Goal: Information Seeking & Learning: Learn about a topic

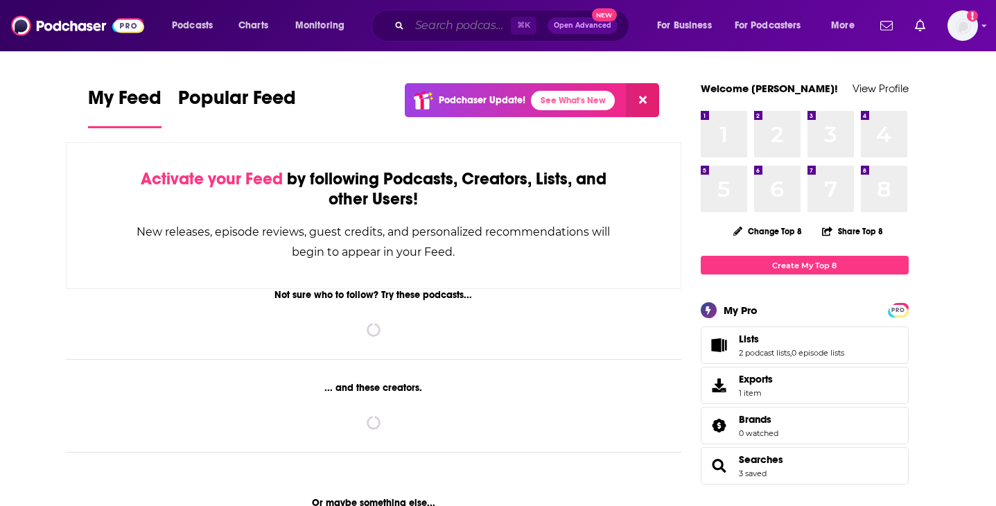
click at [427, 19] on input "Search podcasts, credits, & more..." at bounding box center [460, 26] width 101 height 22
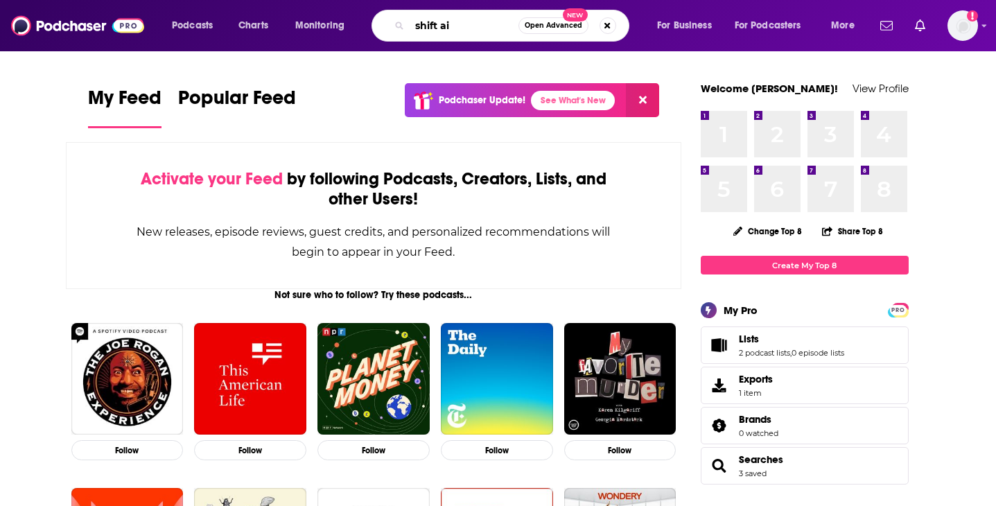
type input "shift ai"
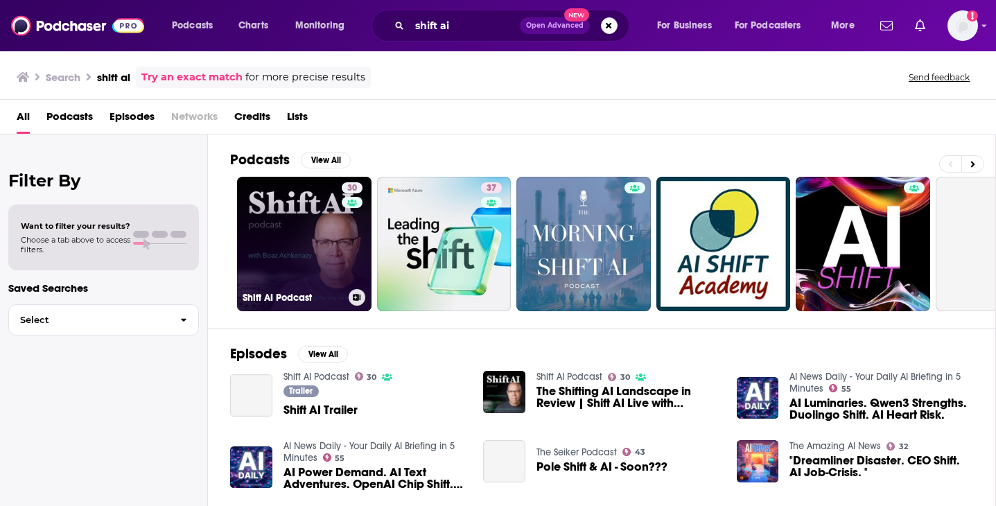
click at [301, 250] on link "30 Shift AI Podcast" at bounding box center [304, 244] width 134 height 134
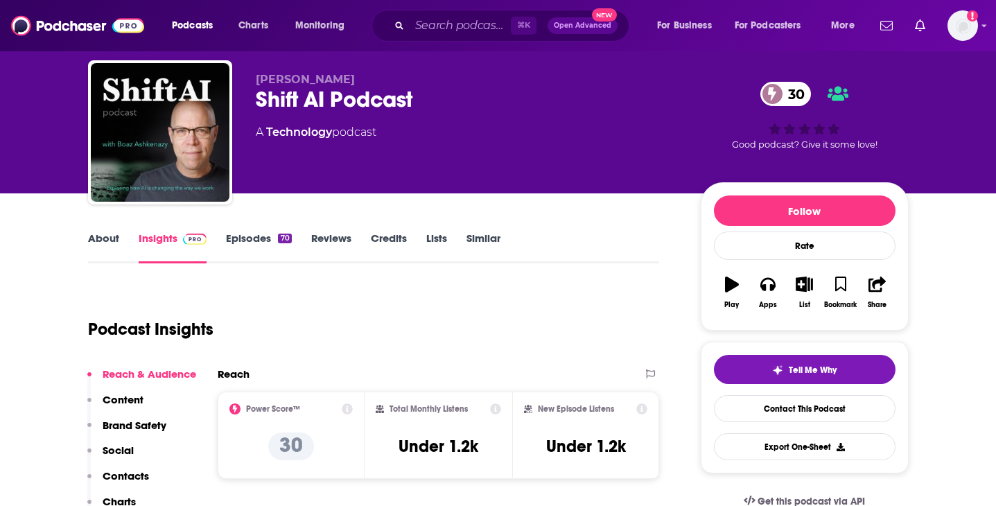
scroll to position [36, 0]
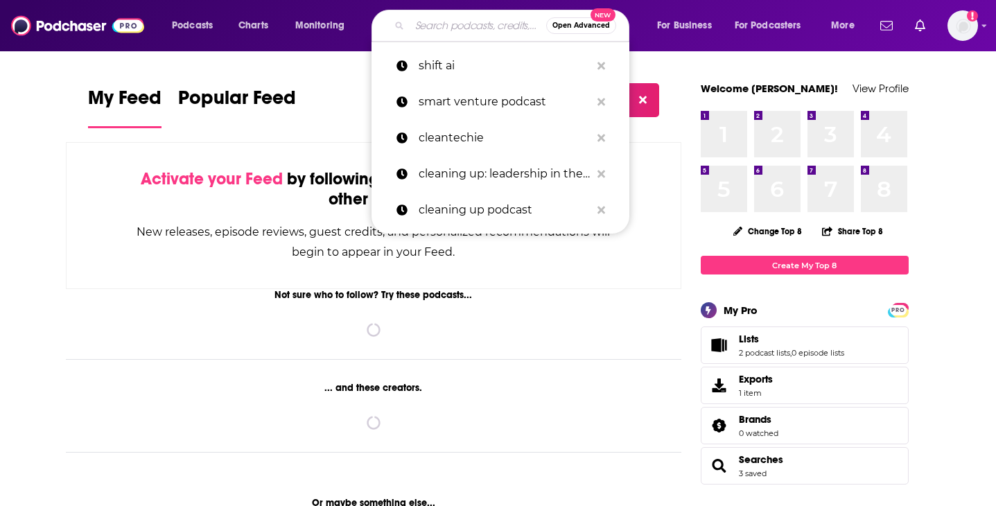
click at [481, 22] on input "Search podcasts, credits, & more..." at bounding box center [478, 26] width 137 height 22
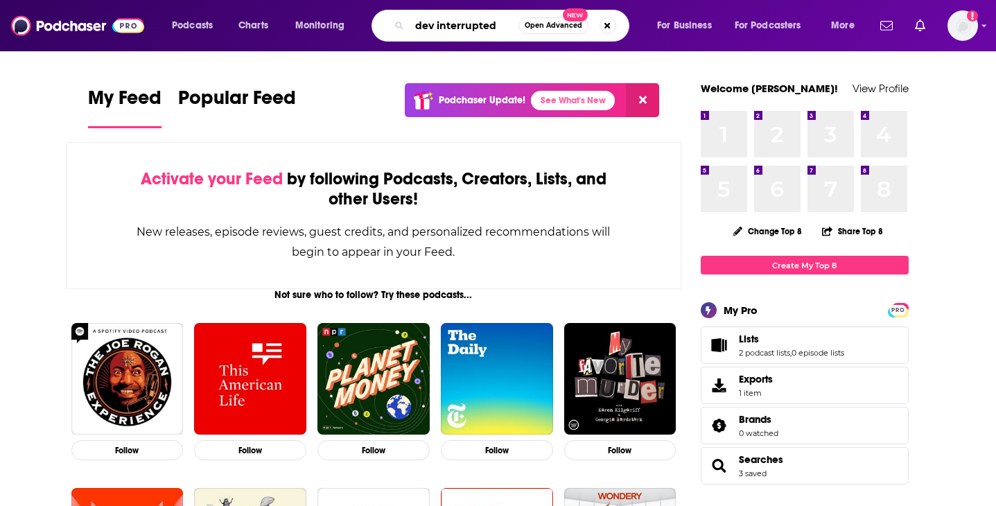
type input "dev interrupted"
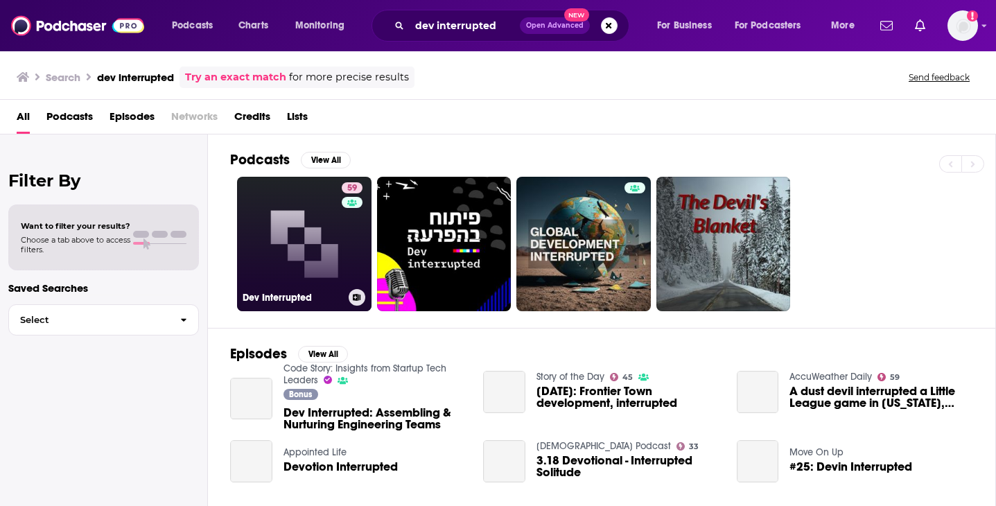
click at [309, 225] on link "59 Dev Interrupted" at bounding box center [304, 244] width 134 height 134
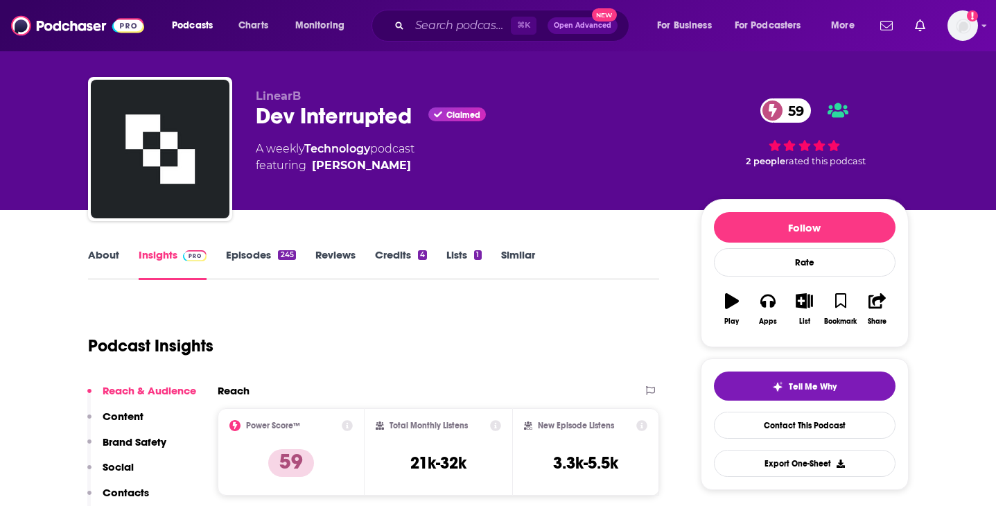
scroll to position [30, 0]
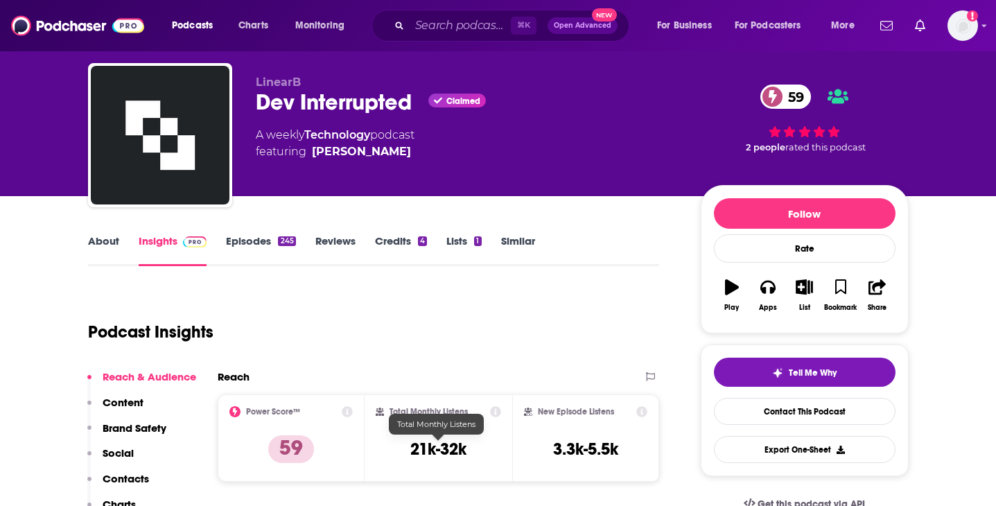
click at [442, 455] on h3 "21k-32k" at bounding box center [438, 449] width 56 height 21
copy div "21k-32k"
click at [451, 31] on input "Search podcasts, credits, & more..." at bounding box center [460, 26] width 101 height 22
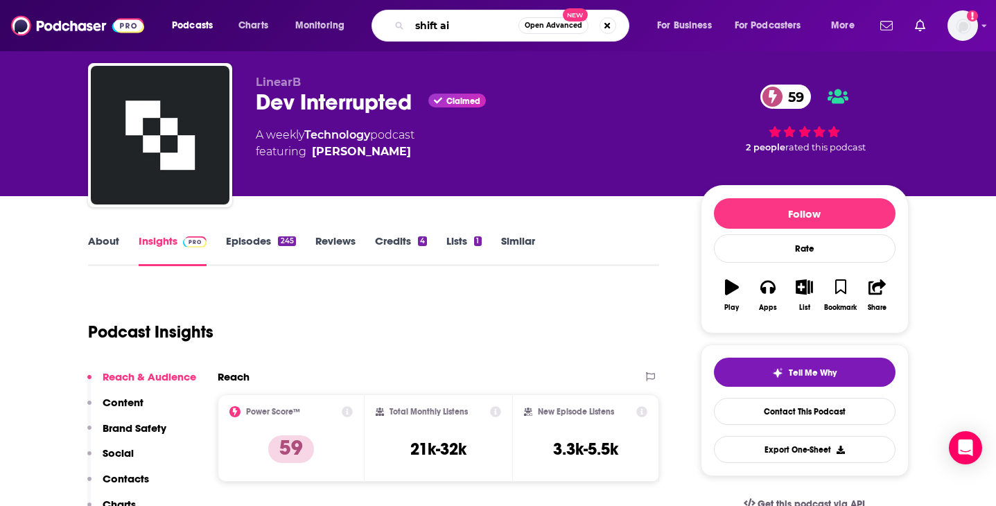
type input "shift ai"
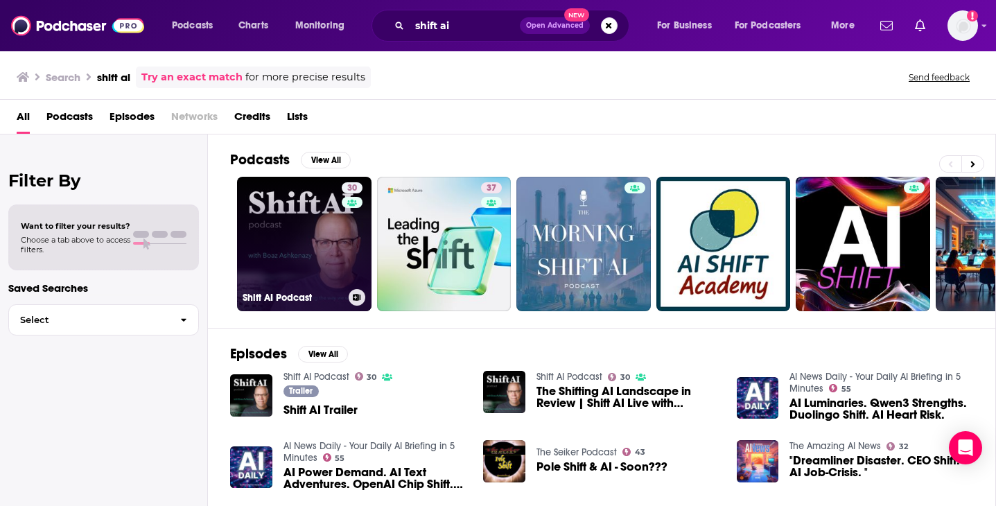
click at [308, 262] on link "30 Shift AI Podcast" at bounding box center [304, 244] width 134 height 134
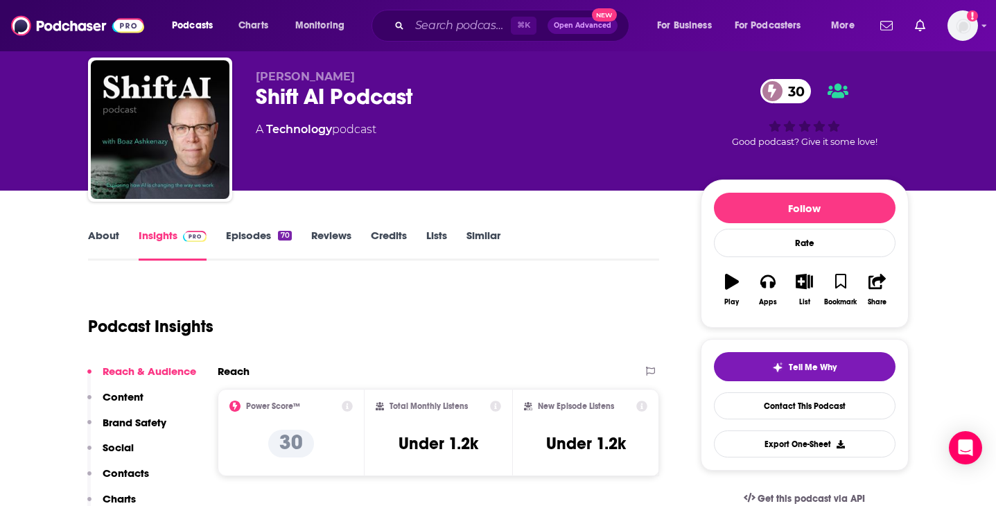
scroll to position [45, 0]
